Goal: Information Seeking & Learning: Check status

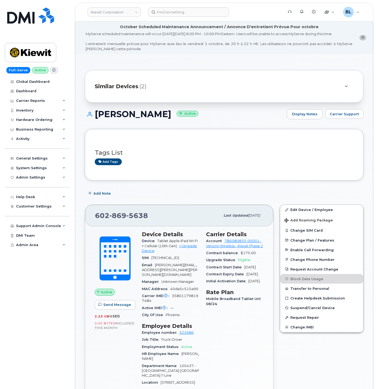
scroll to position [159, 0]
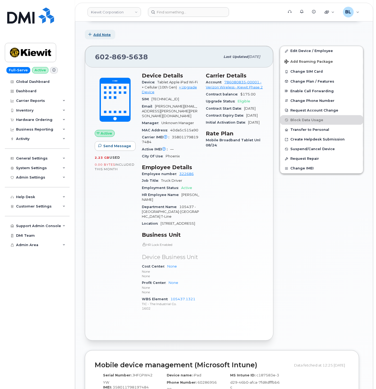
drag, startPoint x: 196, startPoint y: 31, endPoint x: 109, endPoint y: 34, distance: 87.1
click at [196, 31] on div "Add Note" at bounding box center [224, 35] width 279 height 10
click at [113, 17] on header "Kiewit Corporation Support Alerts Knowledge Base Quicklinks Suspend / Cancel De…" at bounding box center [224, 12] width 299 height 19
click at [118, 14] on link "Kiewit Corporation" at bounding box center [115, 12] width 54 height 10
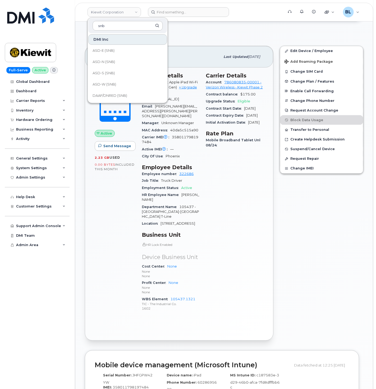
type input "snb"
click at [116, 71] on link "SNB (SNB)" at bounding box center [127, 72] width 79 height 11
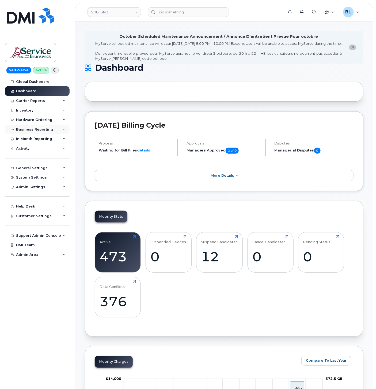
click at [42, 127] on div "Business Reporting" at bounding box center [34, 129] width 37 height 4
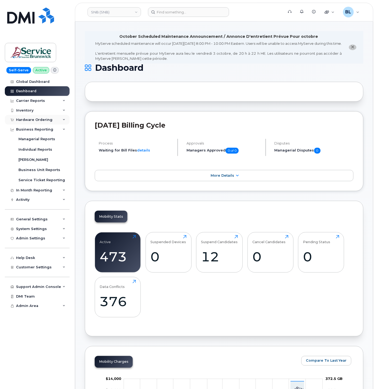
click at [50, 119] on div "Hardware Ordering" at bounding box center [34, 120] width 36 height 4
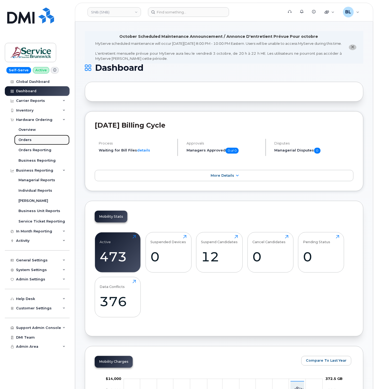
click at [39, 140] on link "Orders" at bounding box center [41, 140] width 55 height 10
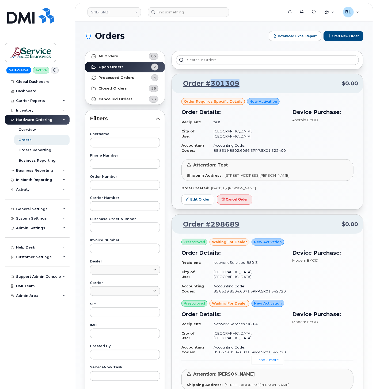
drag, startPoint x: 242, startPoint y: 86, endPoint x: 210, endPoint y: 86, distance: 31.1
click at [210, 86] on p "Order #301309 $0.00" at bounding box center [268, 84] width 182 height 10
copy link "301309"
click at [134, 56] on link "All Orders 85" at bounding box center [125, 56] width 80 height 11
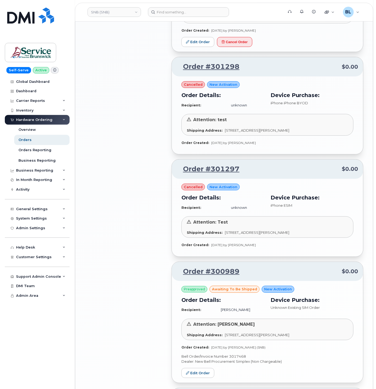
scroll to position [716, 0]
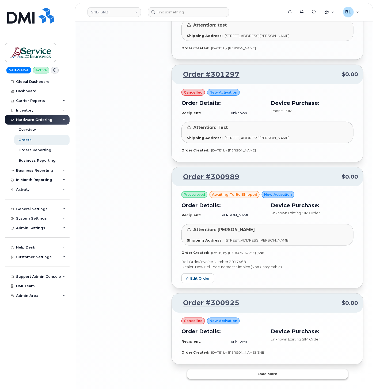
click at [277, 369] on button "Load more" at bounding box center [267, 374] width 161 height 10
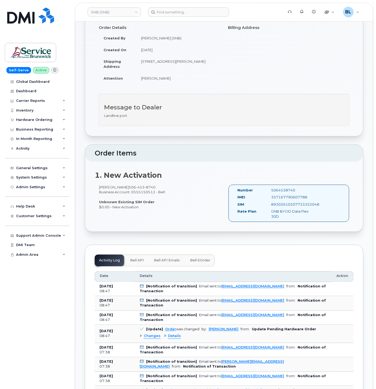
scroll to position [79, 0]
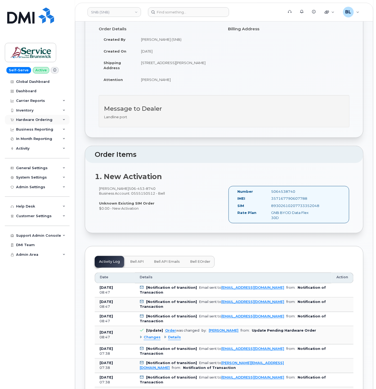
click at [47, 120] on div "Hardware Ordering" at bounding box center [34, 120] width 36 height 4
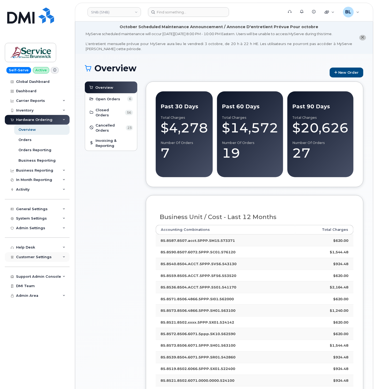
click at [40, 255] on span "Customer Settings" at bounding box center [34, 257] width 36 height 4
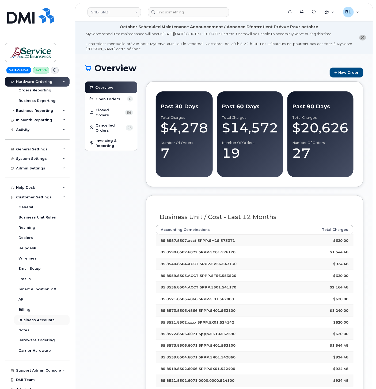
scroll to position [65, 0]
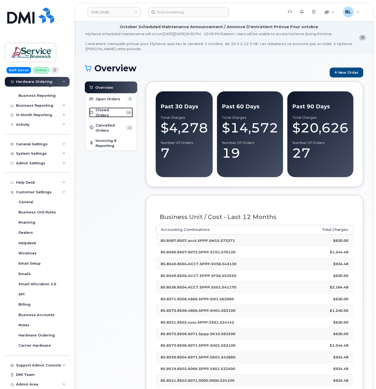
click at [112, 108] on span "Closed Orders" at bounding box center [110, 112] width 28 height 10
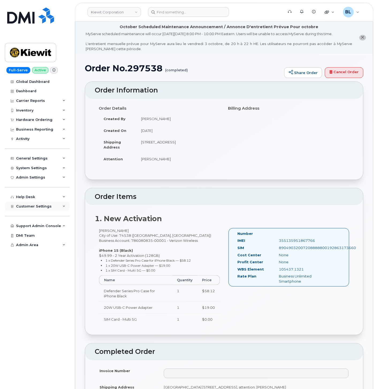
click at [58, 205] on div "Customer Settings" at bounding box center [37, 206] width 65 height 10
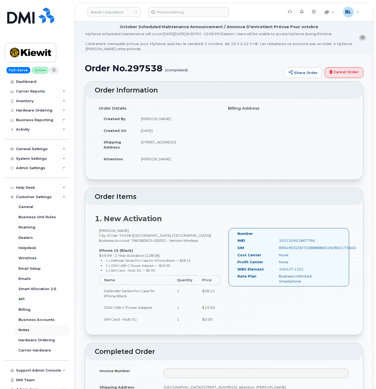
scroll to position [14, 0]
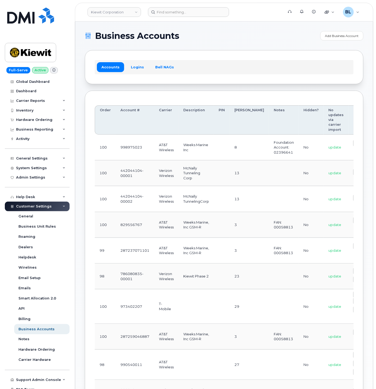
click at [237, 67] on div "Accounts Logins Bell NAGs" at bounding box center [224, 67] width 259 height 14
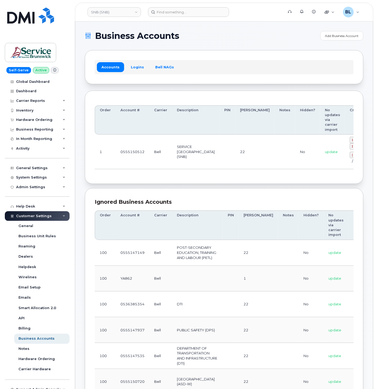
scroll to position [0, 20]
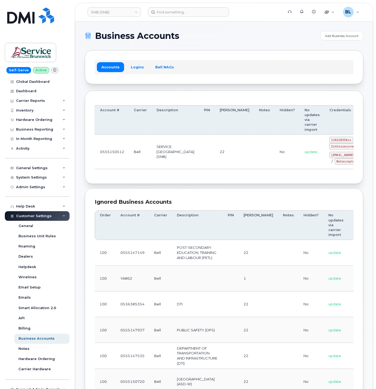
drag, startPoint x: 185, startPoint y: 150, endPoint x: 317, endPoint y: 156, distance: 132.7
click at [330, 139] on code "116220356ss" at bounding box center [342, 140] width 24 height 6
drag, startPoint x: 129, startPoint y: 136, endPoint x: 134, endPoint y: 103, distance: 33.1
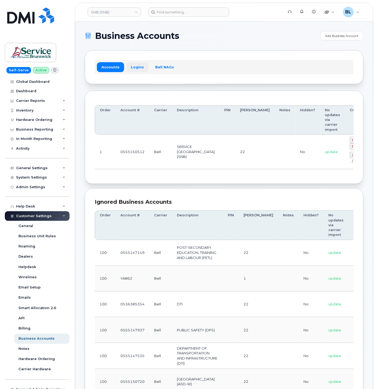
click at [134, 63] on link "Logins" at bounding box center [137, 67] width 22 height 10
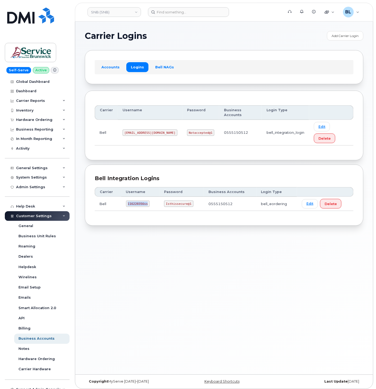
drag, startPoint x: 124, startPoint y: 188, endPoint x: 146, endPoint y: 188, distance: 22.0
click at [146, 197] on td "116220356ss" at bounding box center [140, 204] width 38 height 14
copy code "116220356ss"
drag, startPoint x: 163, startPoint y: 188, endPoint x: 189, endPoint y: 190, distance: 26.0
click at [189, 197] on td "Isthissecure@1" at bounding box center [181, 204] width 44 height 14
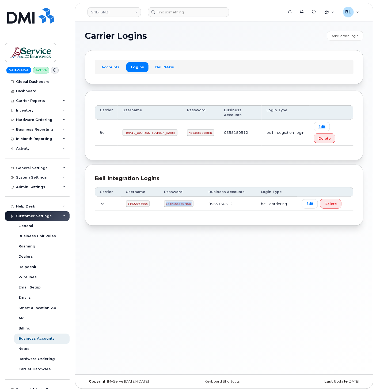
copy code "Isthissecure@1"
drag, startPoint x: 249, startPoint y: 58, endPoint x: 246, endPoint y: 57, distance: 3.6
click at [249, 58] on div "Accounts Logins Bell NAGs" at bounding box center [224, 67] width 279 height 34
click at [55, 100] on div "Carrier Reports" at bounding box center [37, 101] width 65 height 10
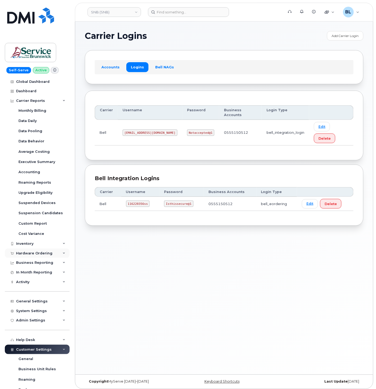
click at [54, 251] on div "Hardware Ordering" at bounding box center [37, 253] width 65 height 10
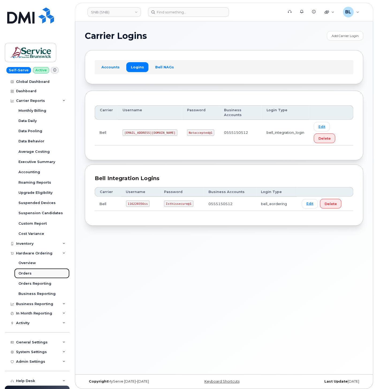
click at [28, 274] on div "Orders" at bounding box center [24, 273] width 13 height 5
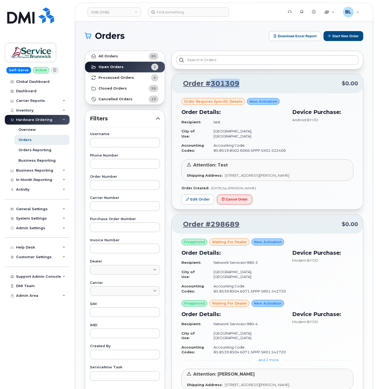
drag, startPoint x: 244, startPoint y: 84, endPoint x: 211, endPoint y: 88, distance: 33.2
click at [211, 88] on p "Order #301309 $0.00" at bounding box center [268, 84] width 182 height 10
copy link "301309"
click at [106, 13] on link "SNB (SNB)" at bounding box center [115, 12] width 54 height 10
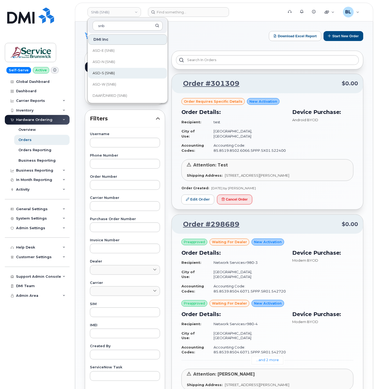
type input "snb"
click at [137, 69] on link "ASD-S (SNB)" at bounding box center [127, 73] width 79 height 11
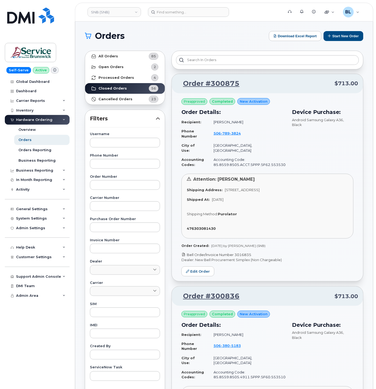
drag, startPoint x: 255, startPoint y: 250, endPoint x: 236, endPoint y: 248, distance: 18.9
click at [236, 252] on p "Bell Order/Invoice Number 3016835" at bounding box center [268, 254] width 172 height 5
copy link "3016835"
click at [341, 149] on div "Device Purchase: Android Samsung Galaxy A36 , Black" at bounding box center [323, 138] width 68 height 67
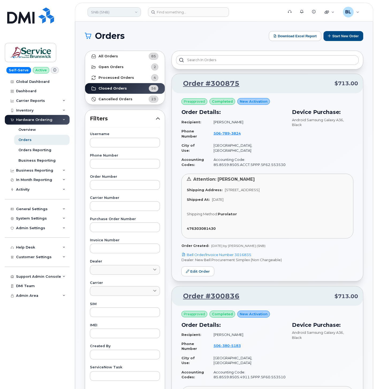
click at [107, 15] on link "SNB (SNB)" at bounding box center [115, 12] width 54 height 10
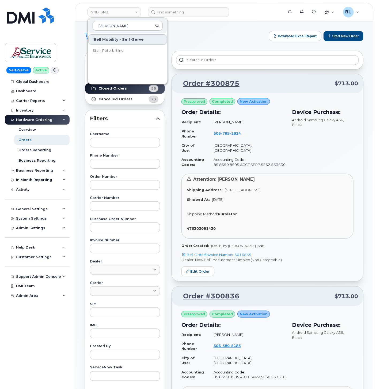
click at [111, 21] on input "peter" at bounding box center [128, 26] width 70 height 10
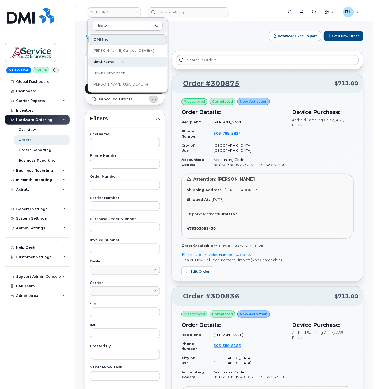
type input "kiewit"
click at [121, 63] on span "Kiewit Canada Inc" at bounding box center [108, 61] width 31 height 5
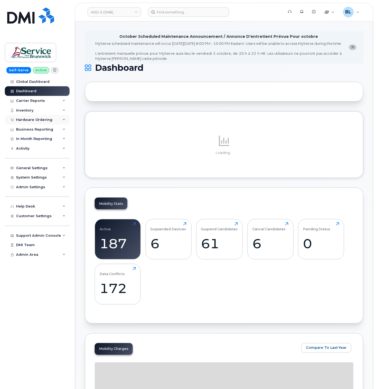
click at [40, 122] on div "Hardware Ordering" at bounding box center [37, 120] width 65 height 10
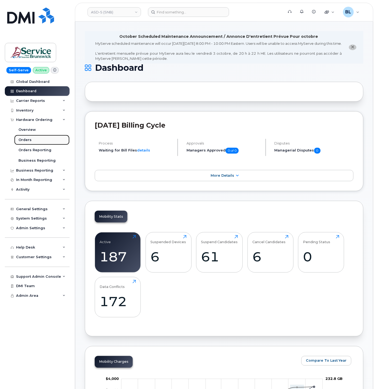
click at [30, 138] on div "Orders" at bounding box center [24, 139] width 13 height 5
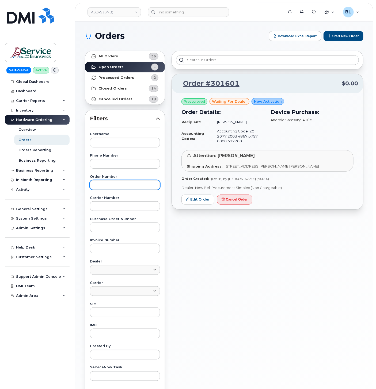
drag, startPoint x: 137, startPoint y: 194, endPoint x: 135, endPoint y: 188, distance: 6.2
click at [138, 191] on div "Username Phone Number Order Number Carrier Number Purchase Order Number Invoice…" at bounding box center [125, 256] width 83 height 248
click at [135, 188] on input "text" at bounding box center [125, 185] width 70 height 10
click at [135, 186] on input "text" at bounding box center [125, 185] width 70 height 10
